Goal: Find specific page/section: Find specific page/section

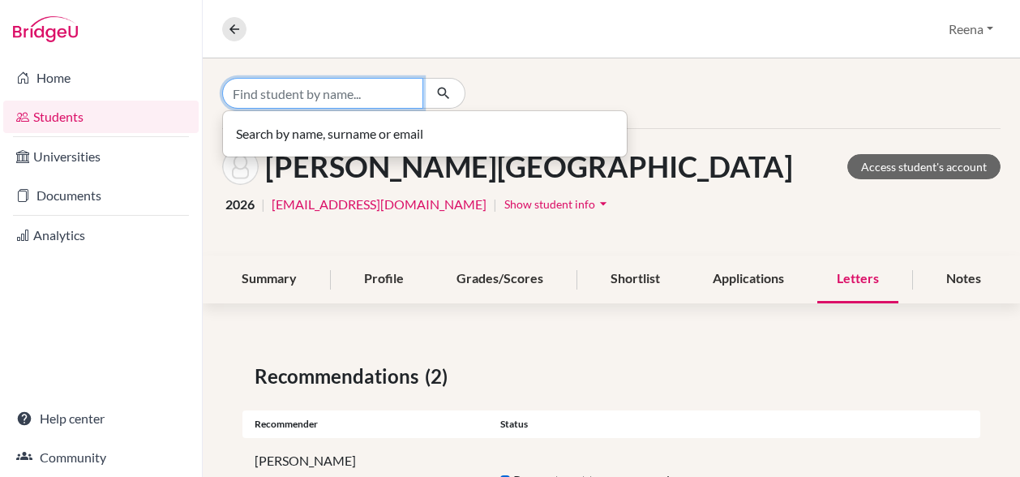
click at [315, 89] on input "Find student by name..." at bounding box center [322, 93] width 201 height 31
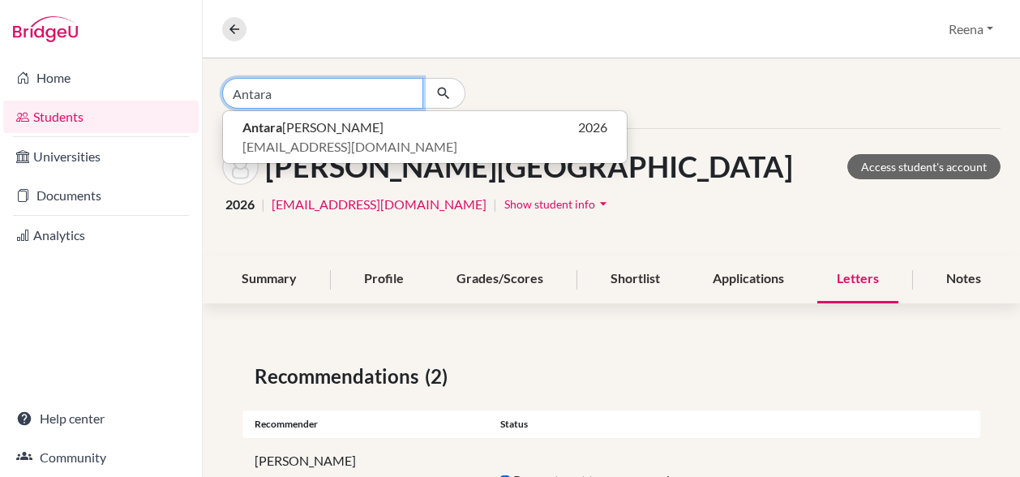
type input "Antara"
click at [439, 92] on icon "button" at bounding box center [443, 93] width 16 height 16
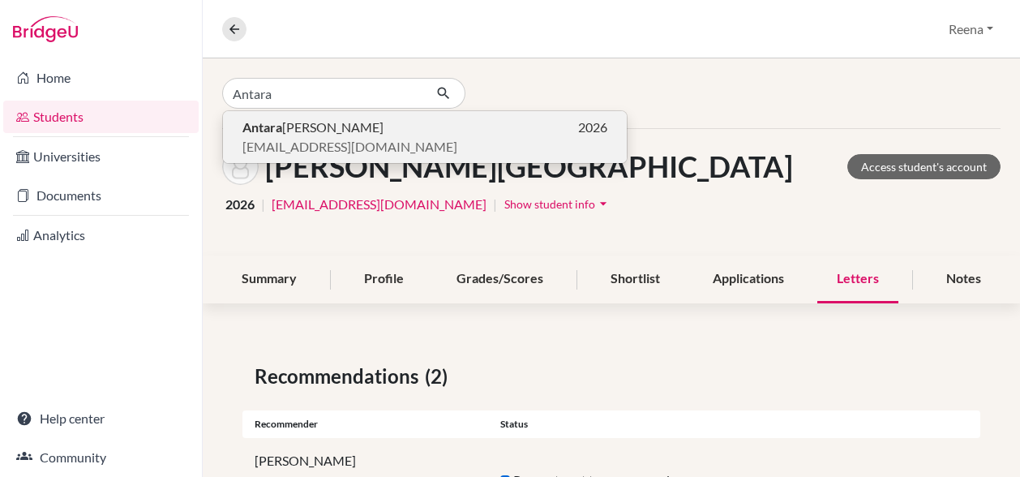
click at [294, 127] on span "[PERSON_NAME]" at bounding box center [312, 127] width 141 height 19
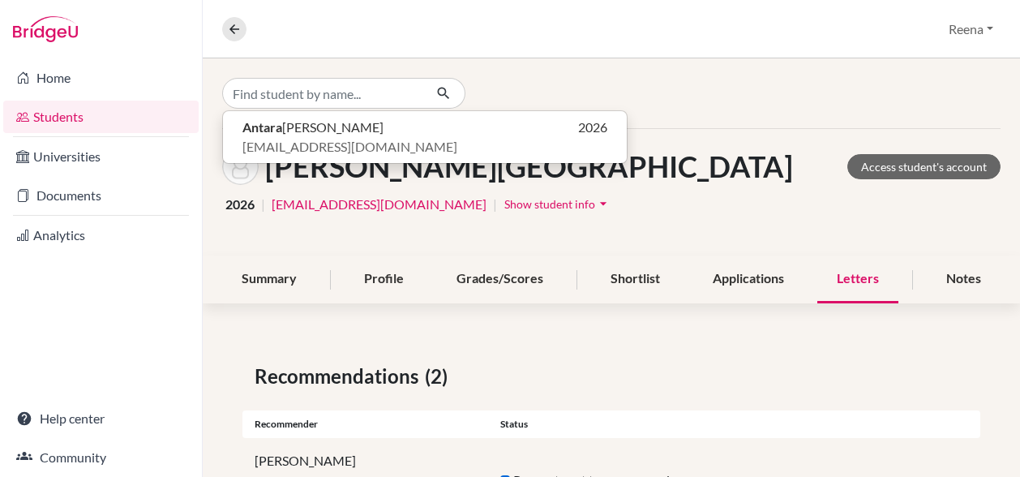
click at [294, 128] on hr at bounding box center [611, 128] width 778 height 1
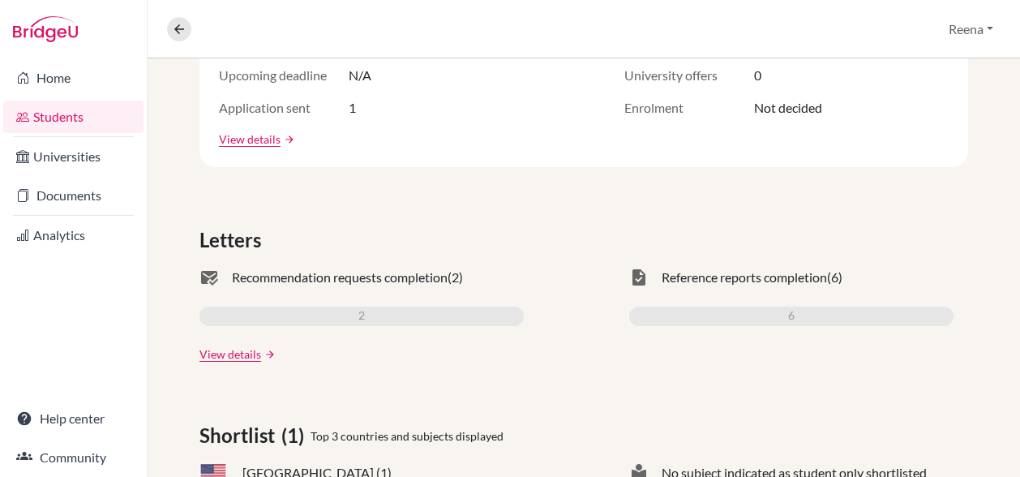
scroll to position [362, 0]
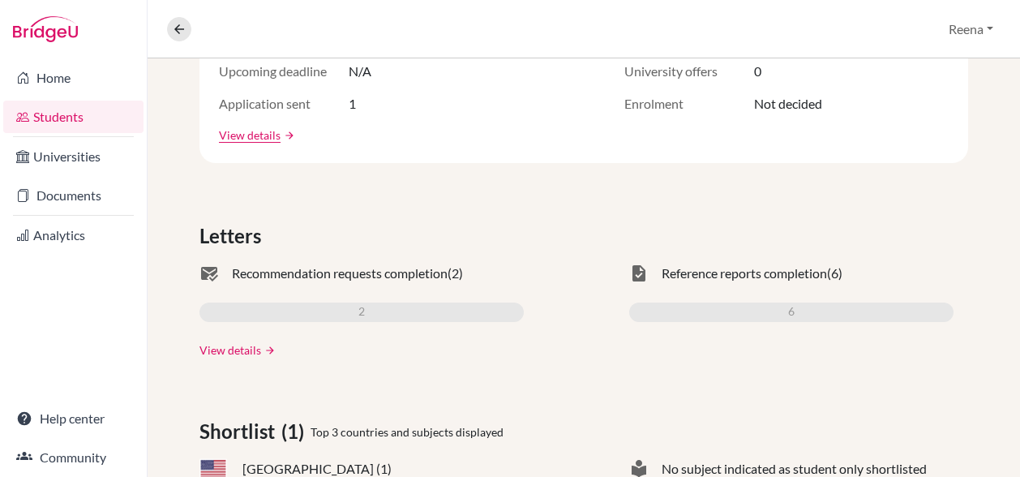
click at [224, 351] on link "View details" at bounding box center [230, 349] width 62 height 17
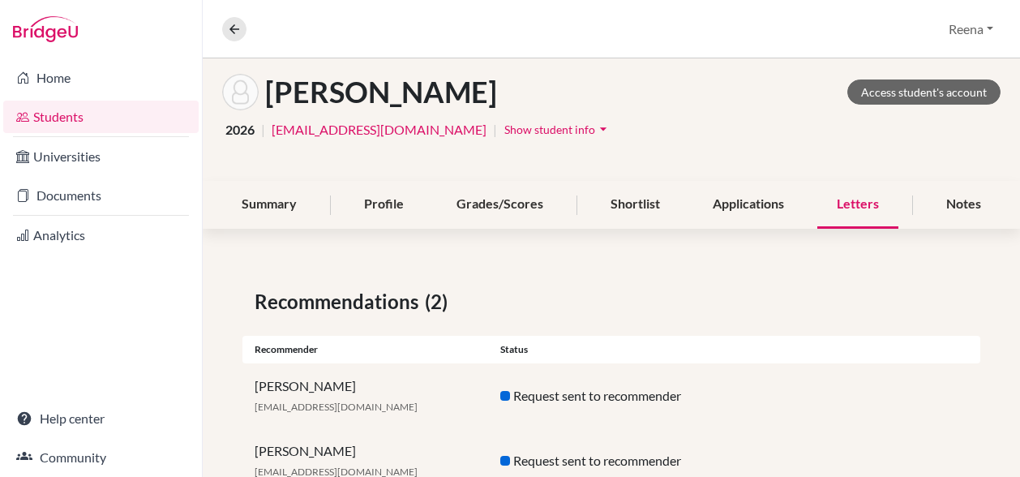
scroll to position [70, 0]
